Goal: Task Accomplishment & Management: Manage account settings

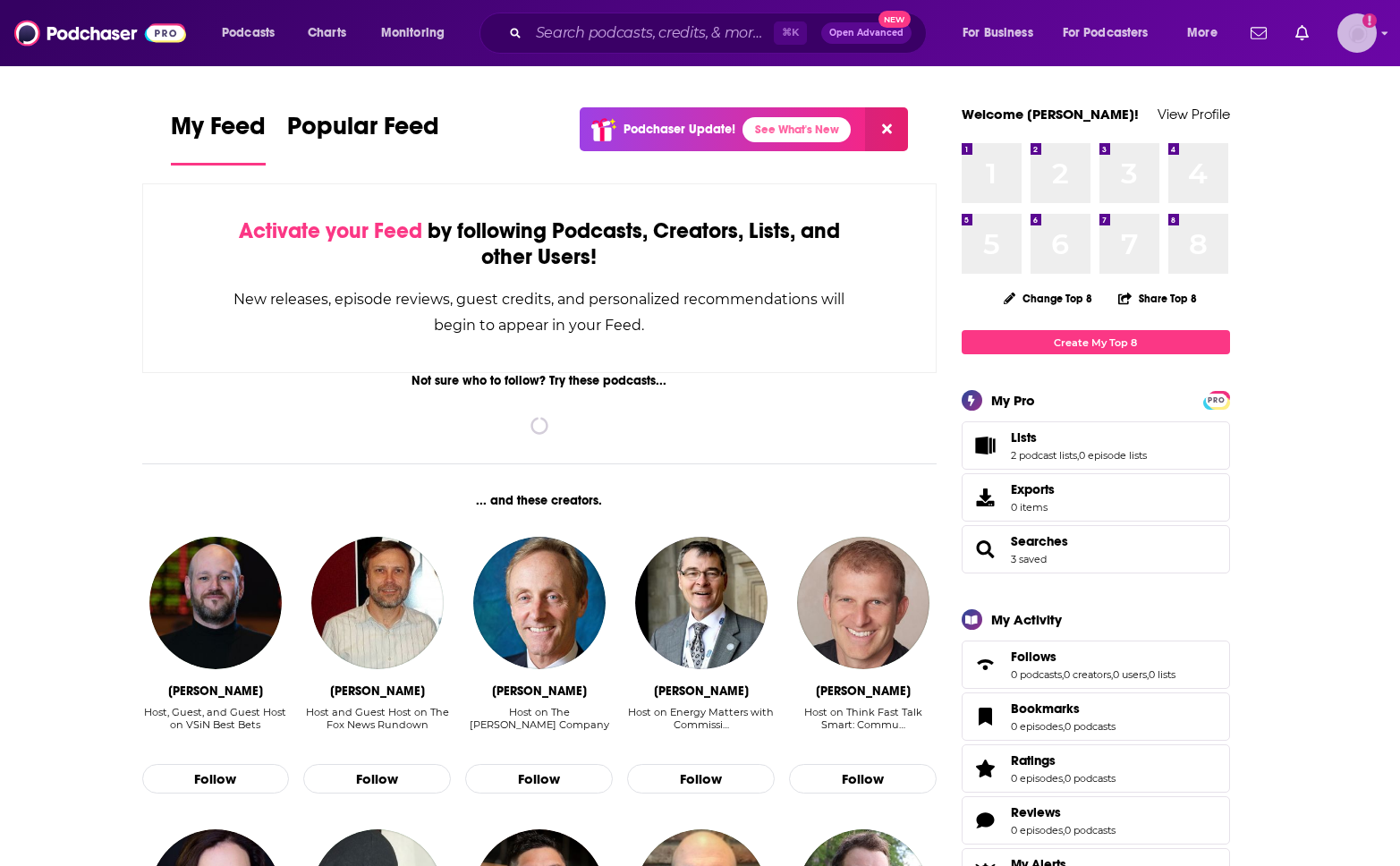
click at [1388, 41] on div "Show profile menu" at bounding box center [1384, 34] width 7 height 21
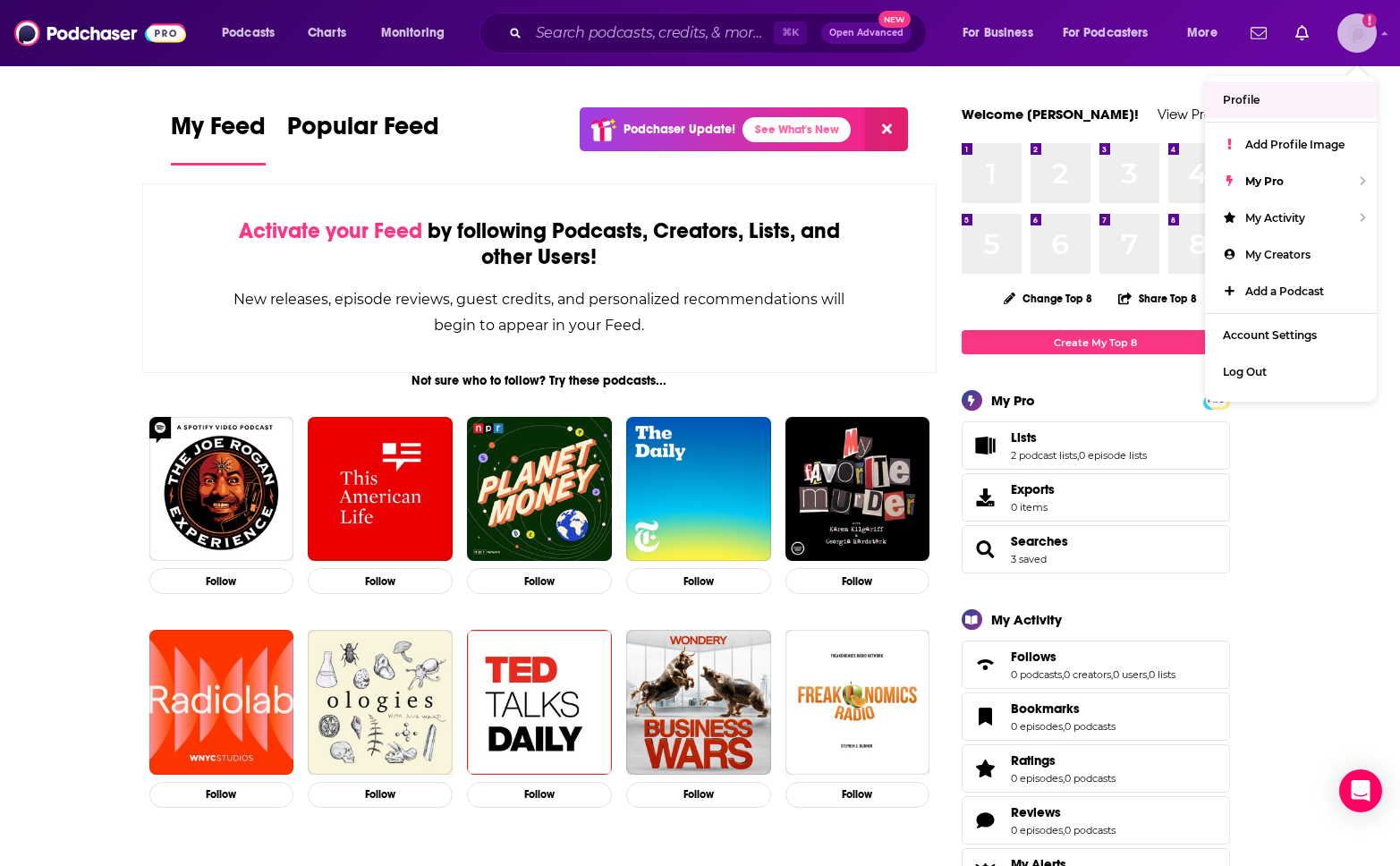
click at [1242, 107] on link "Profile" at bounding box center [1291, 100] width 172 height 37
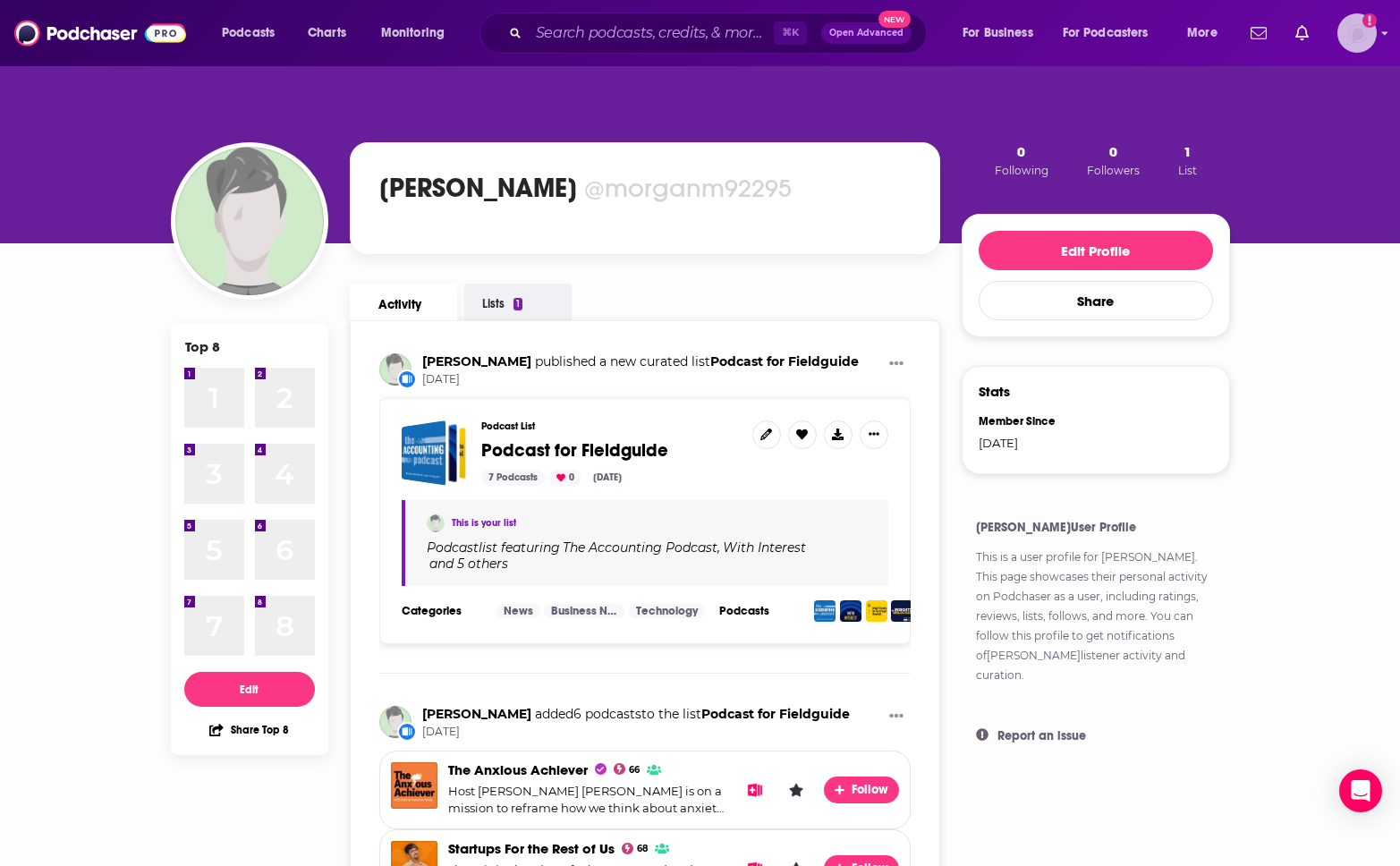
click at [1341, 36] on img "Logged in as morganm92295" at bounding box center [1356, 32] width 39 height 39
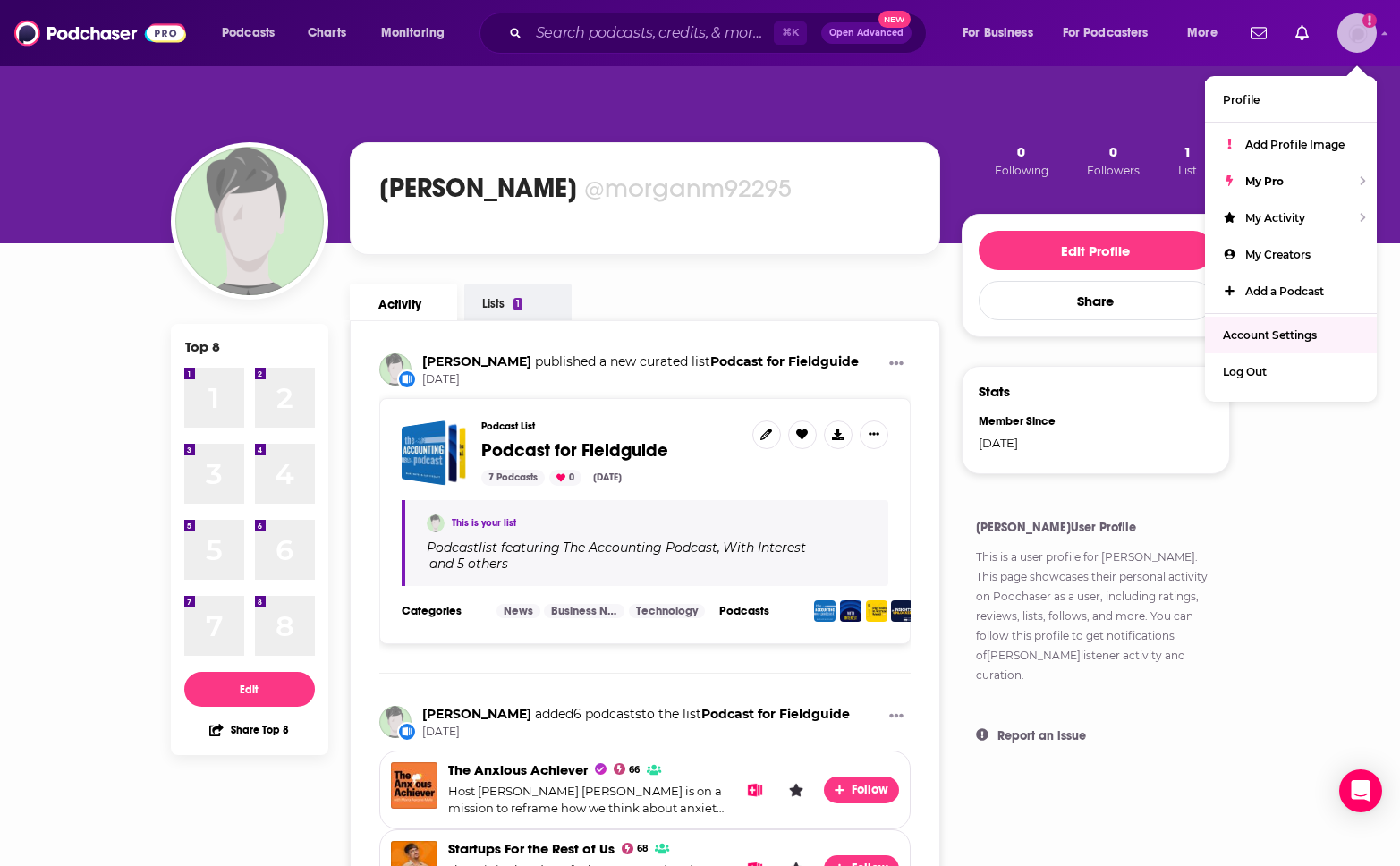
click at [1236, 324] on link "Account Settings" at bounding box center [1291, 334] width 172 height 37
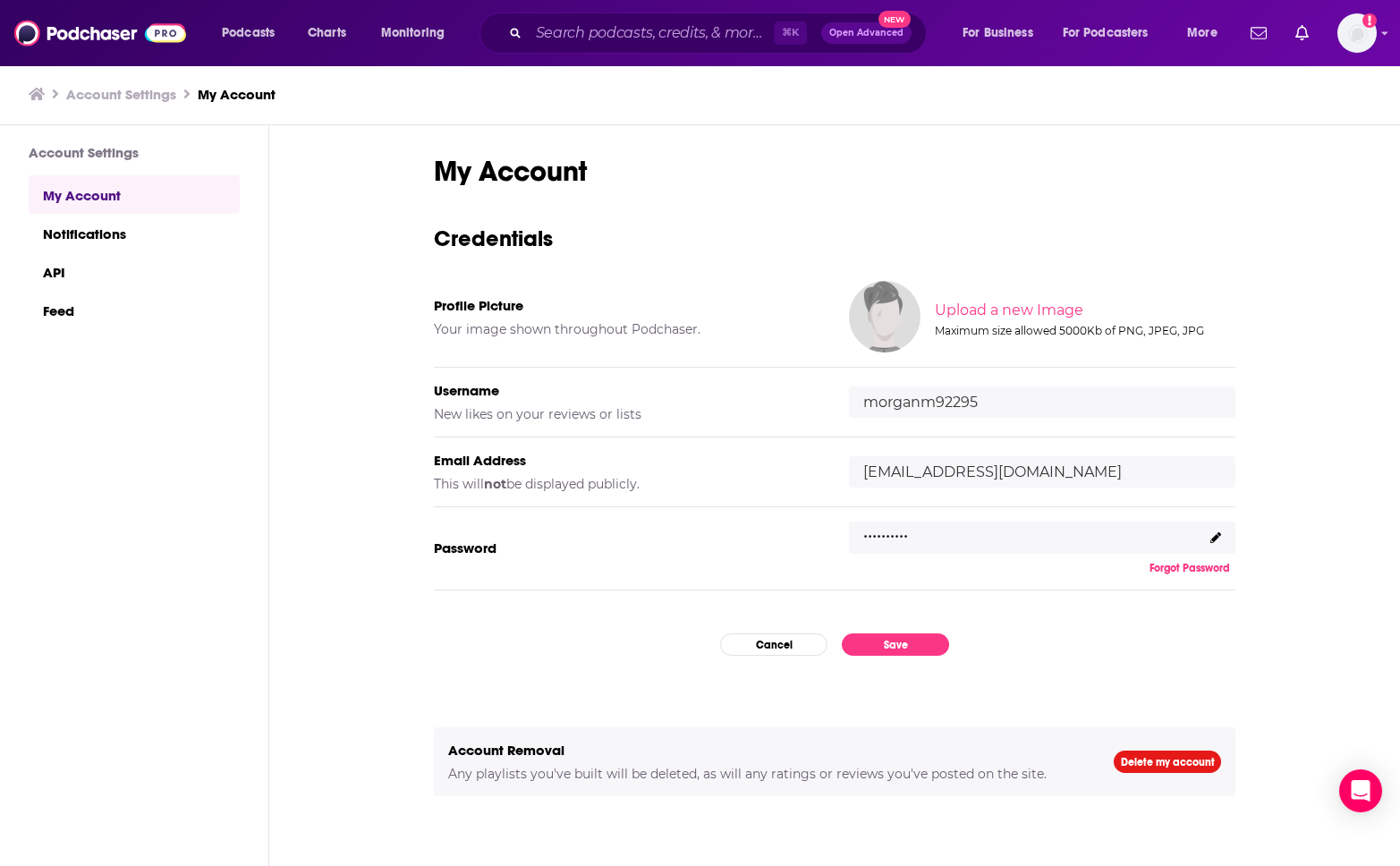
click at [1107, 473] on input "[EMAIL_ADDRESS][DOMAIN_NAME]" at bounding box center [1042, 471] width 386 height 31
click at [1210, 531] on span at bounding box center [1215, 537] width 11 height 13
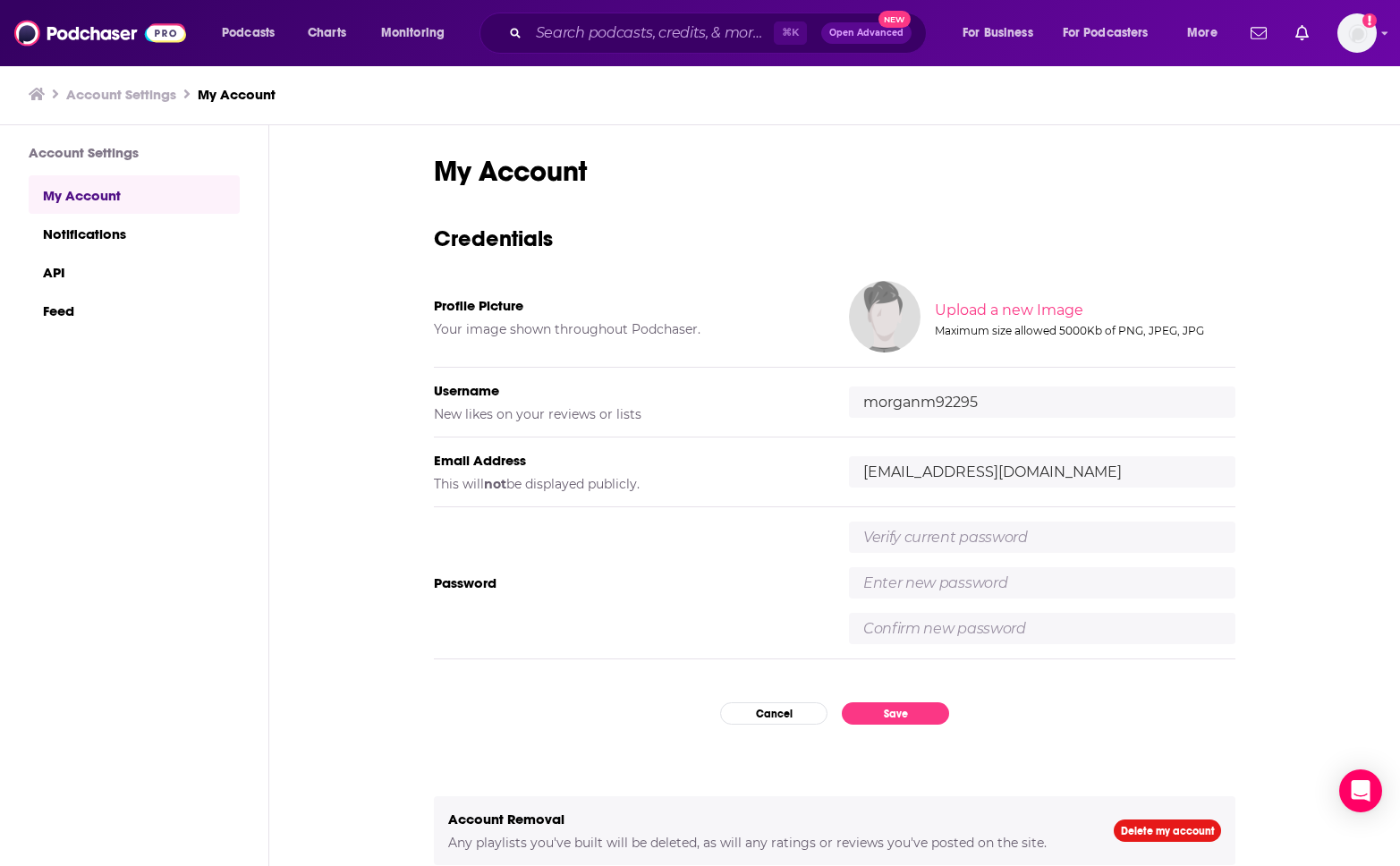
click at [947, 535] on input "text" at bounding box center [1042, 537] width 386 height 31
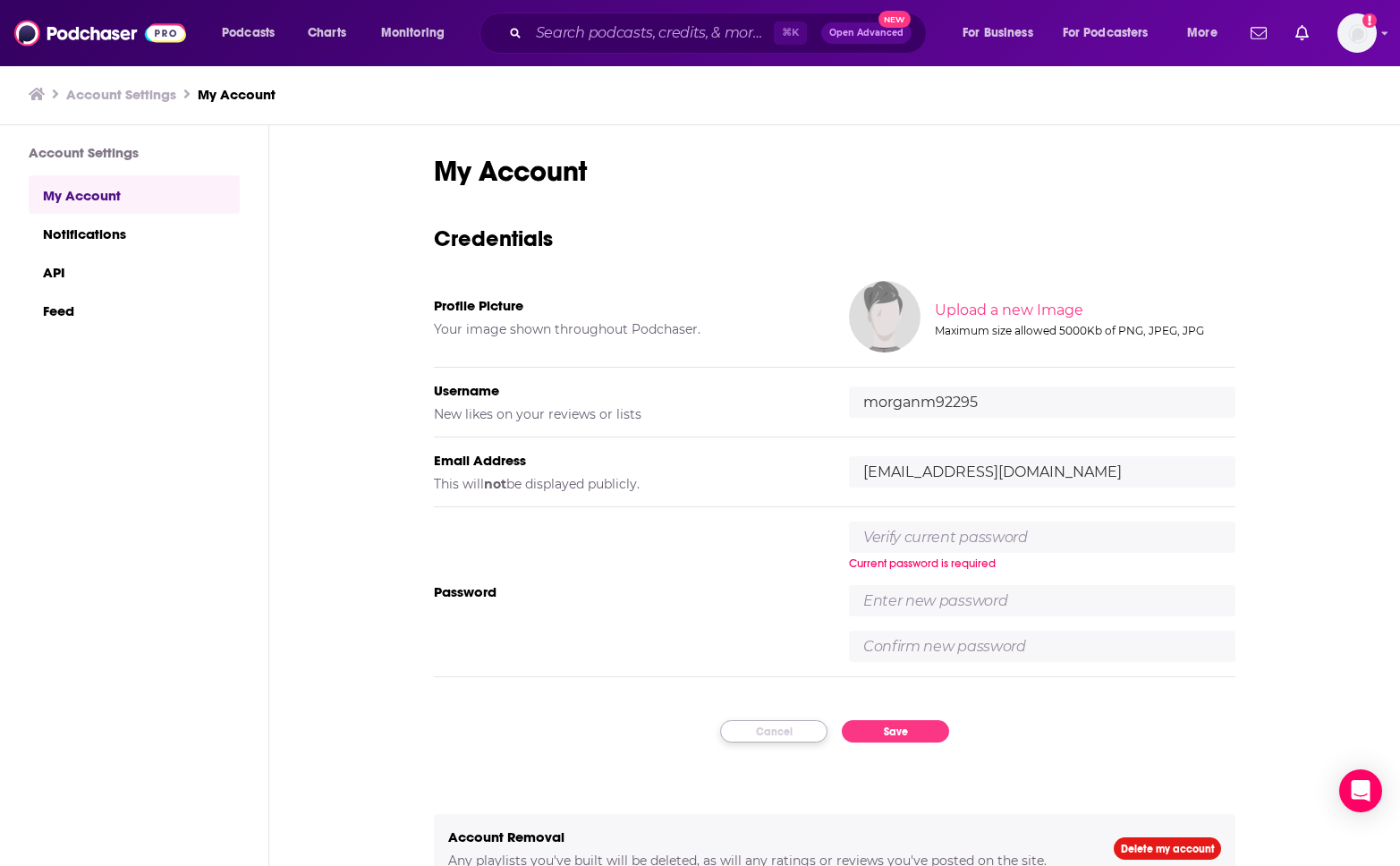
click at [764, 721] on button "Cancel" at bounding box center [774, 731] width 108 height 22
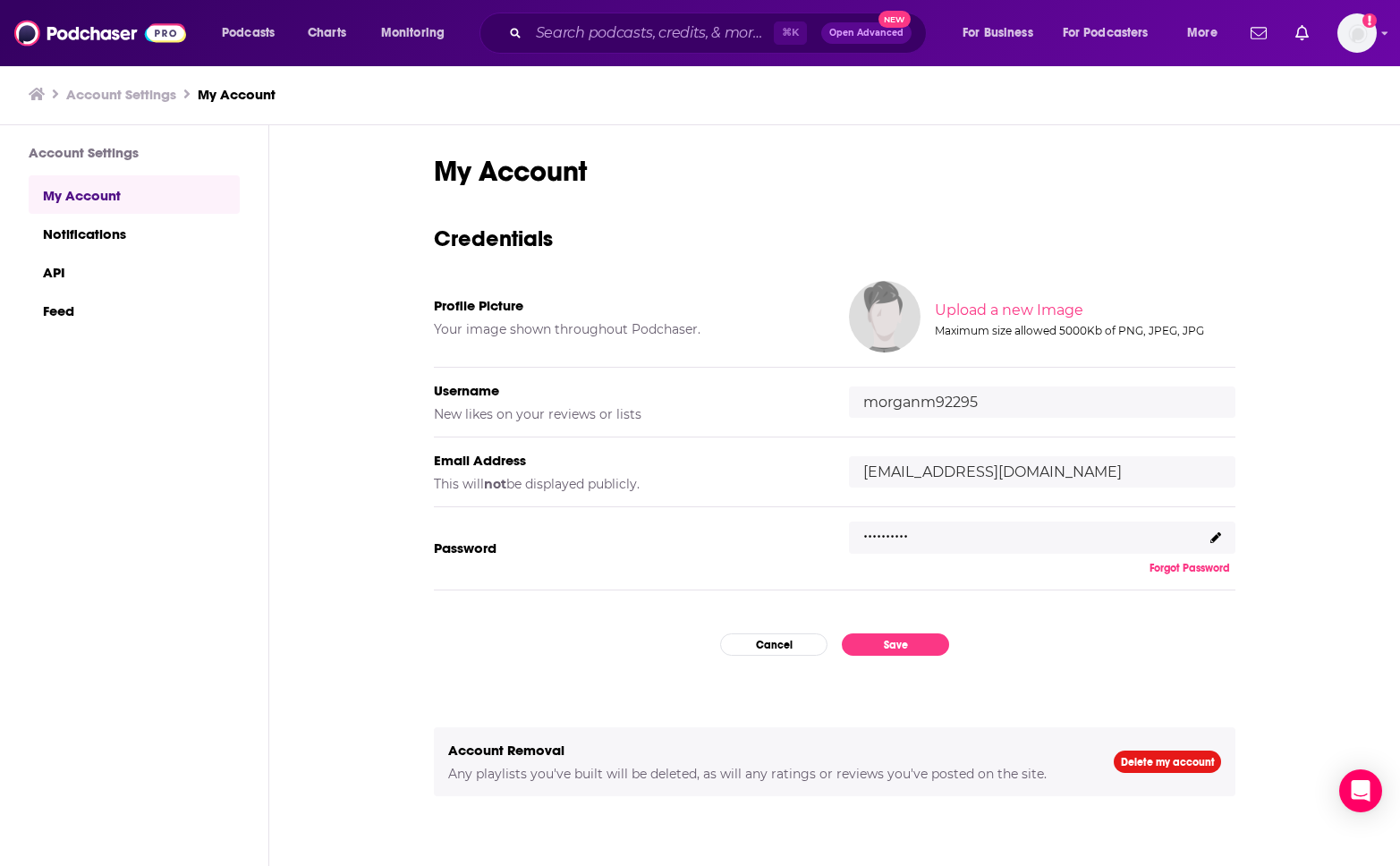
click at [872, 538] on p ".........." at bounding box center [885, 530] width 45 height 26
copy div ".........."
click at [1365, 34] on img "Logged in as morganm92295" at bounding box center [1356, 32] width 39 height 39
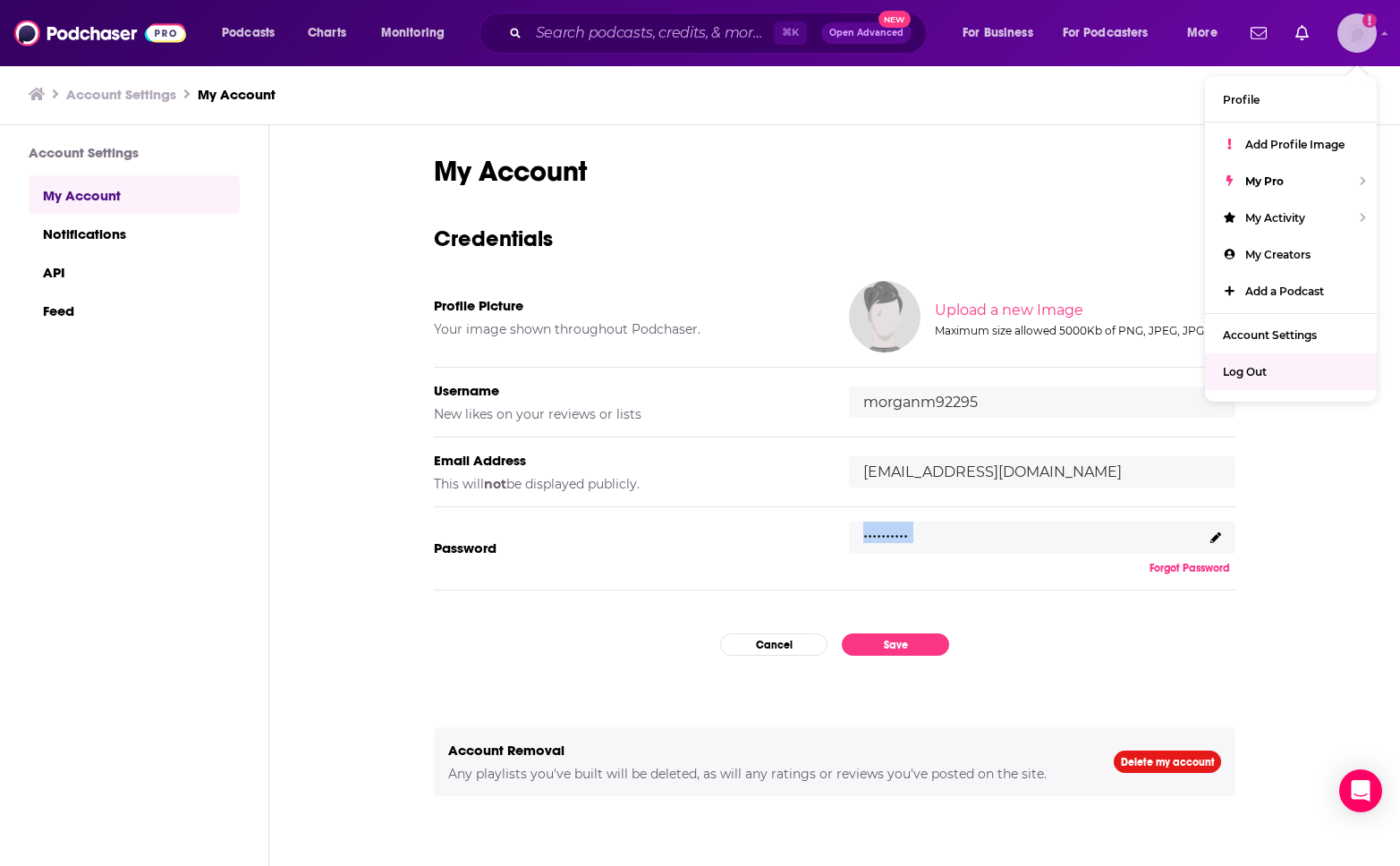
click at [1251, 370] on span "Log Out" at bounding box center [1245, 371] width 44 height 13
